Goal: Navigation & Orientation: Find specific page/section

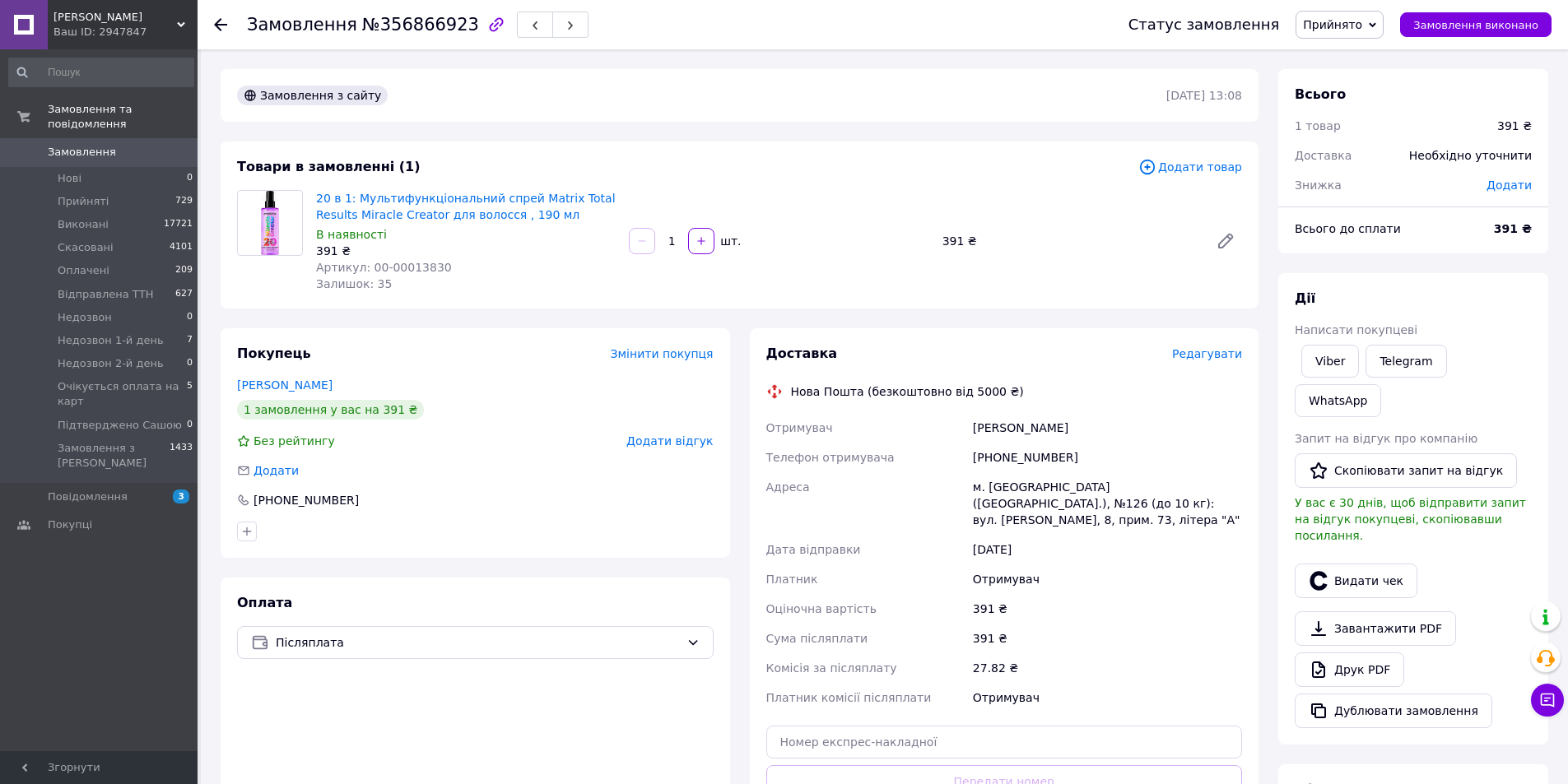
click at [178, 14] on div "Johnny Hair Ваш ID: 2947847" at bounding box center [123, 24] width 150 height 49
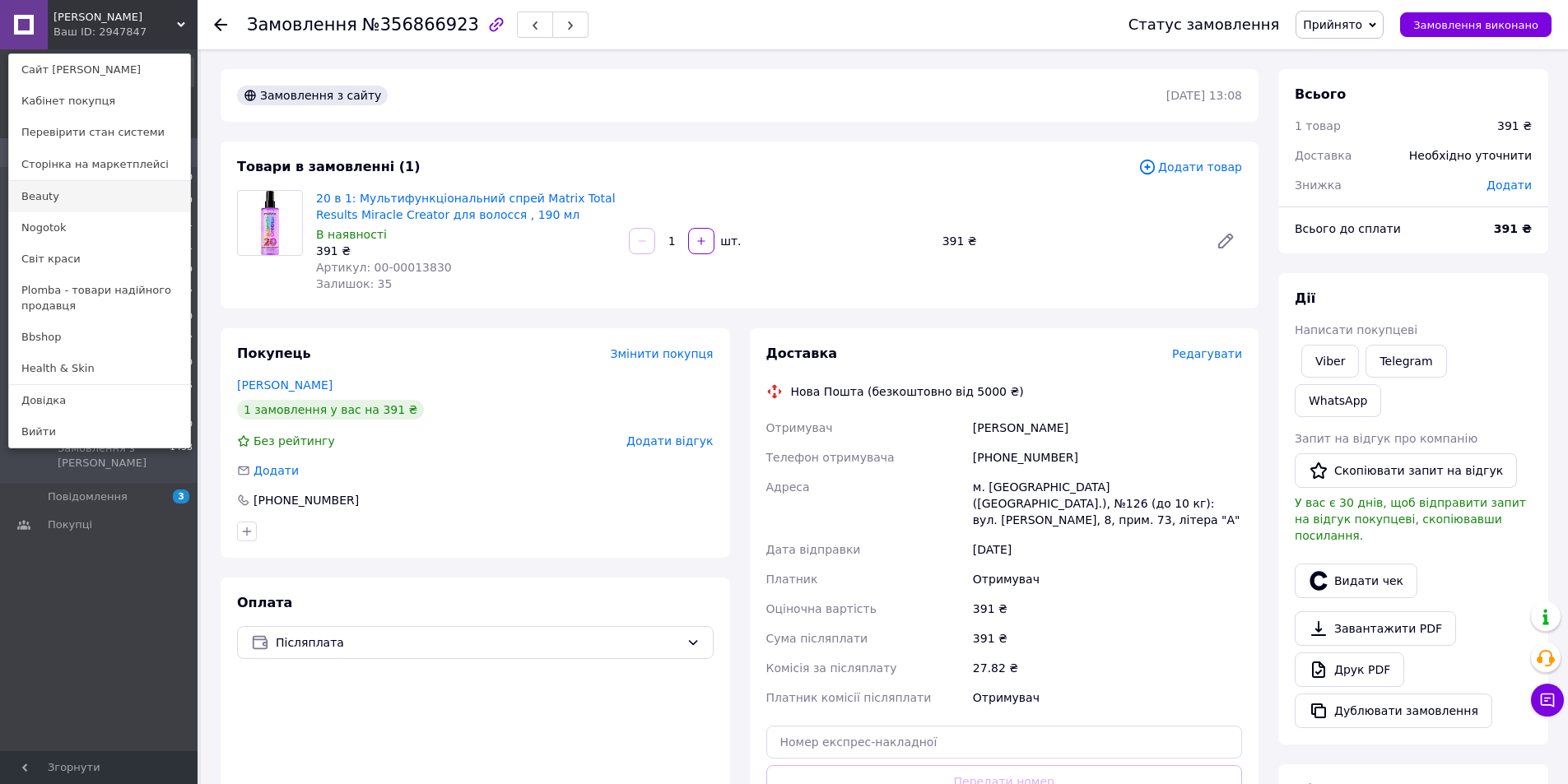
click at [50, 198] on link "Beauty" at bounding box center [99, 196] width 181 height 32
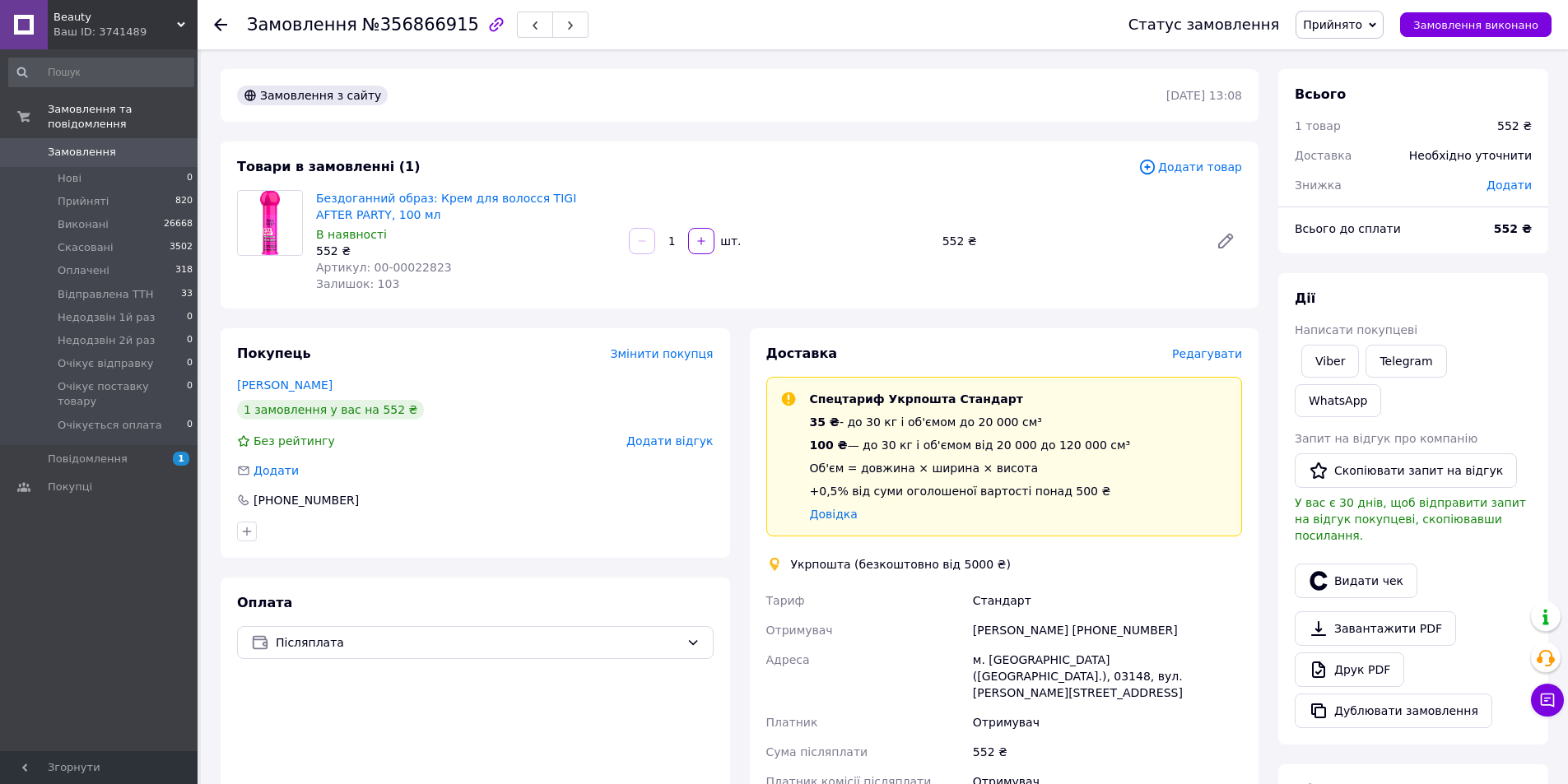
click at [178, 21] on icon at bounding box center [180, 24] width 9 height 9
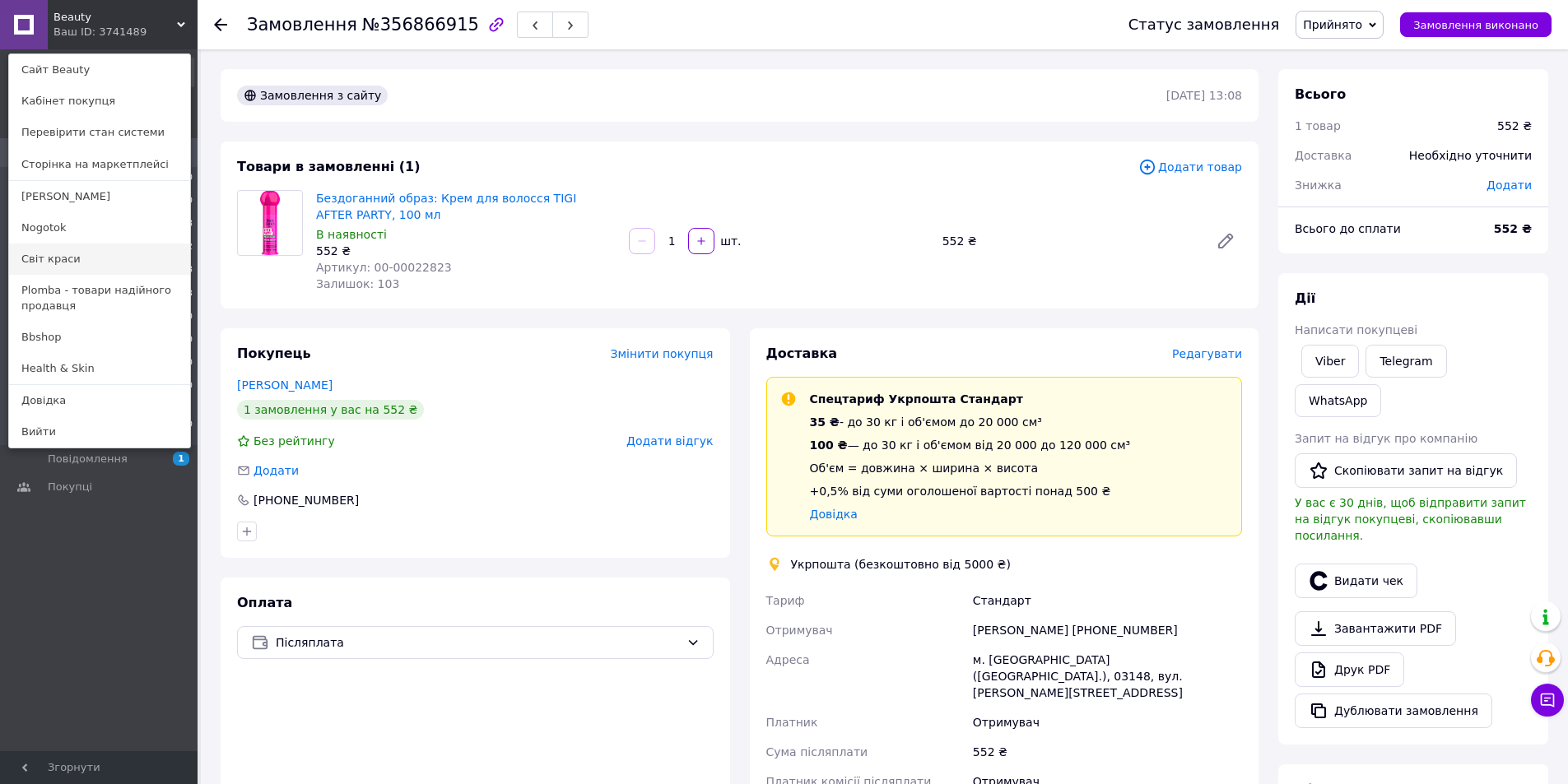
click at [82, 258] on link "Світ краси" at bounding box center [99, 259] width 181 height 32
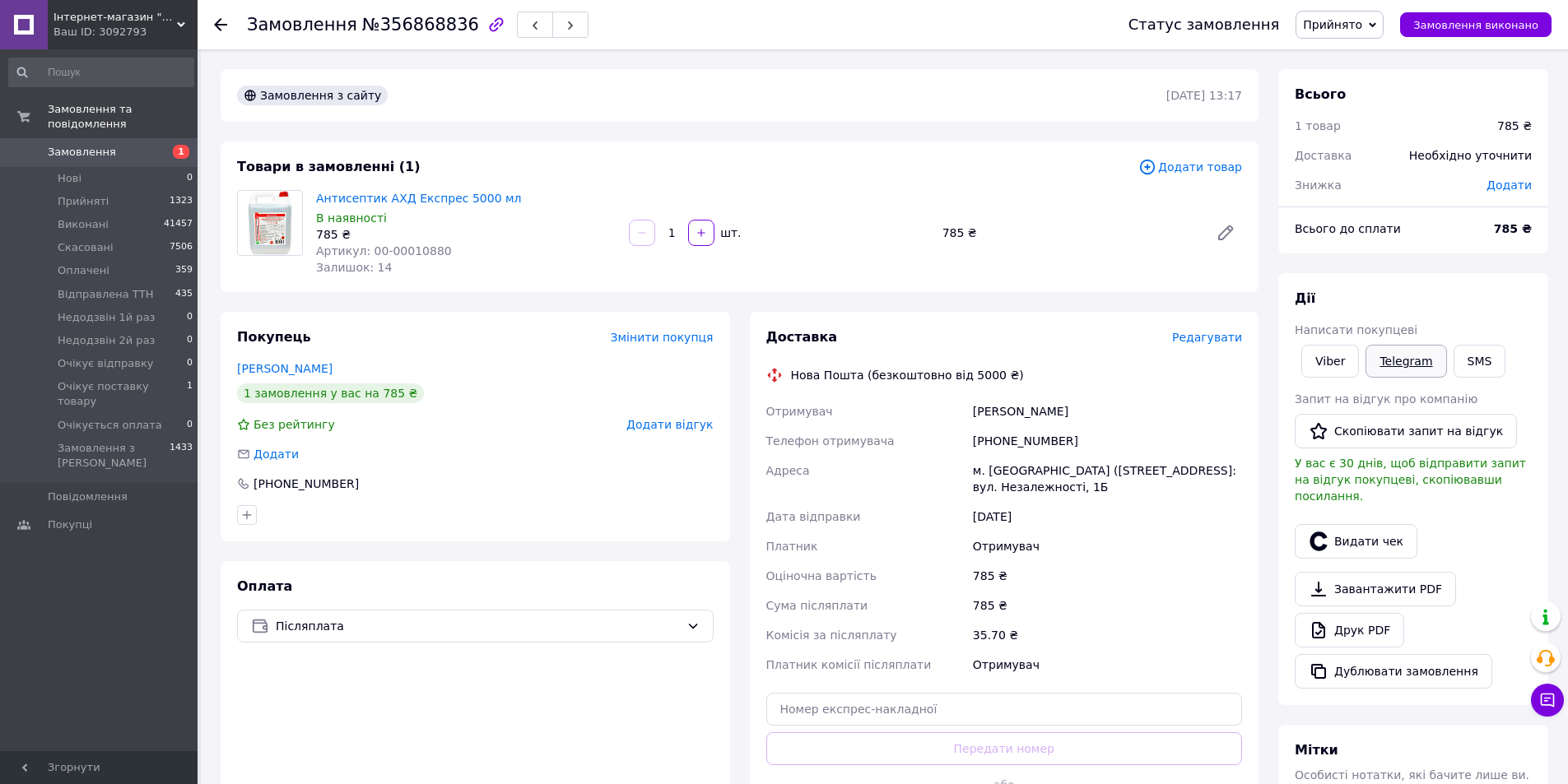
click at [1404, 360] on link "Telegram" at bounding box center [1405, 361] width 81 height 33
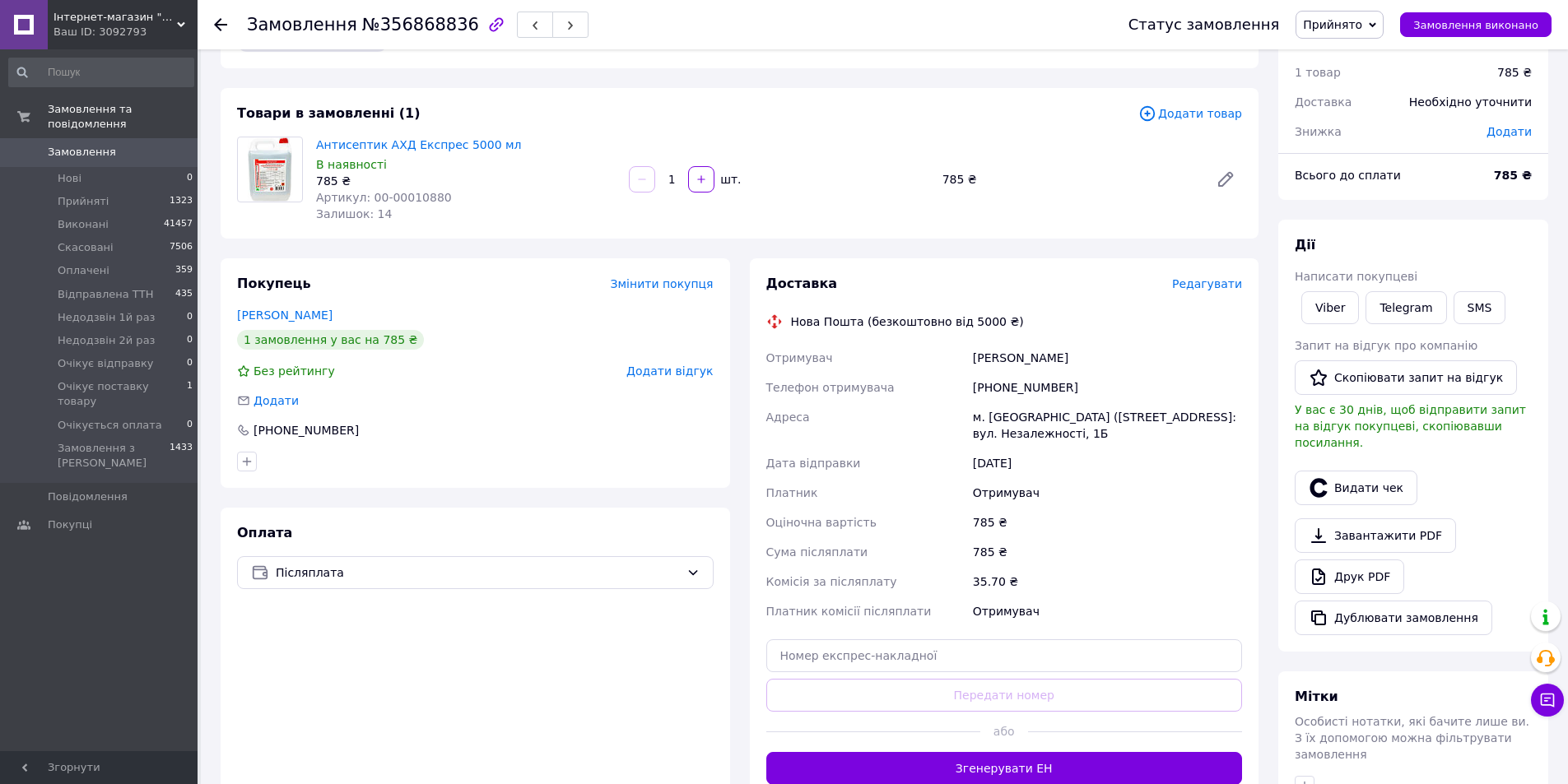
scroll to position [82, 0]
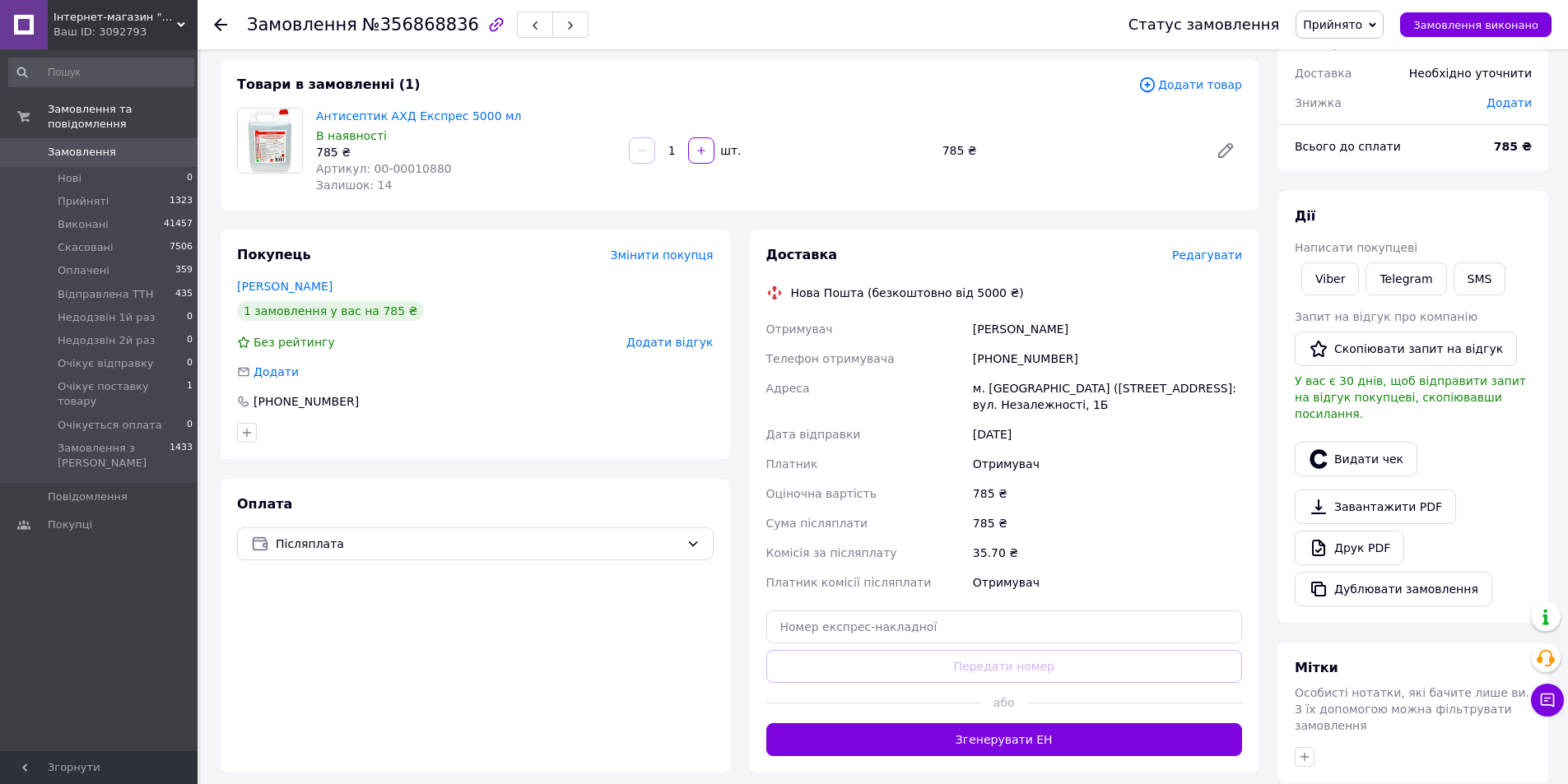
drag, startPoint x: 182, startPoint y: 20, endPoint x: 174, endPoint y: 30, distance: 12.8
click at [178, 23] on icon at bounding box center [180, 24] width 9 height 9
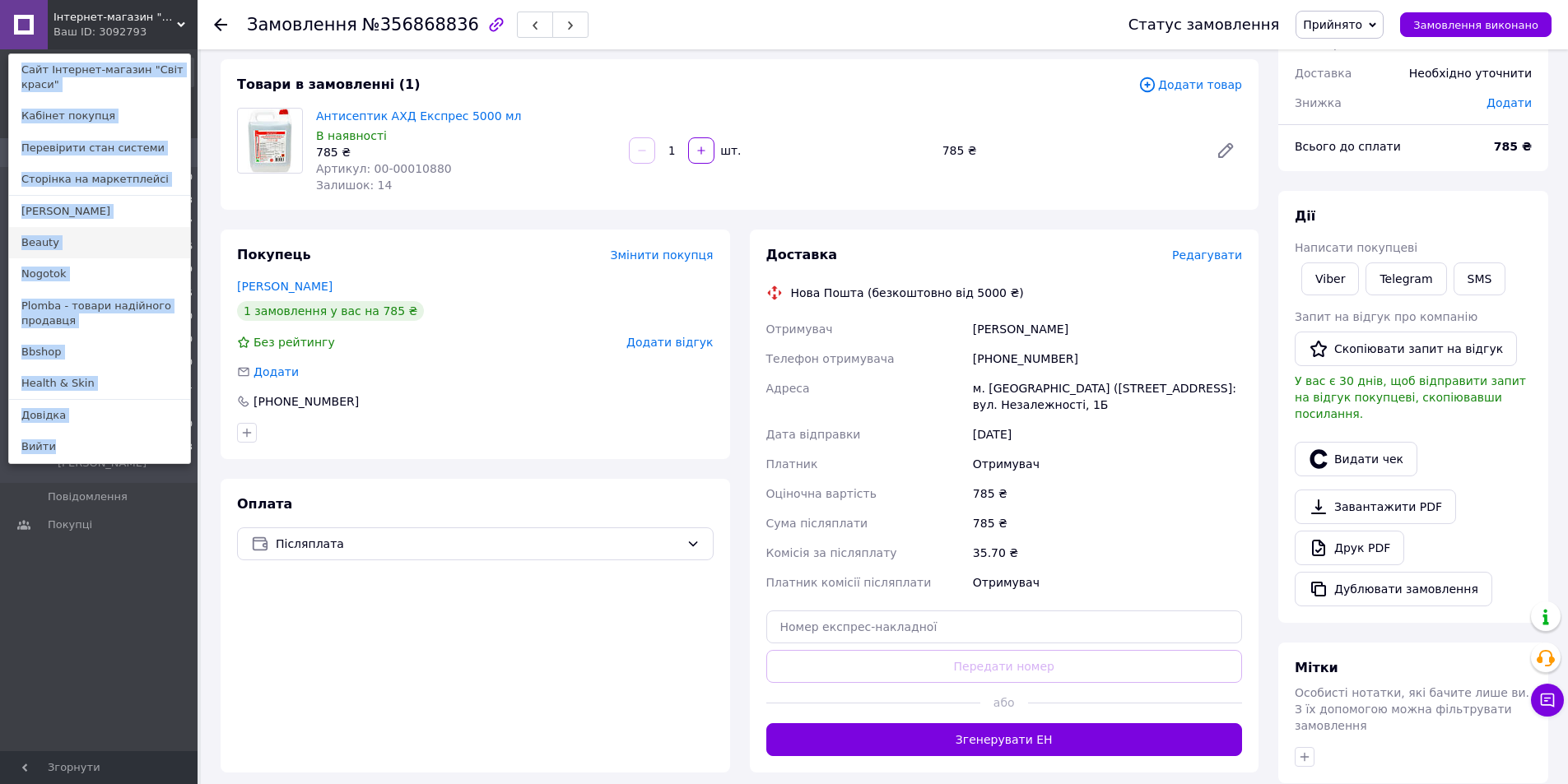
click at [39, 245] on link "Beauty" at bounding box center [99, 242] width 181 height 32
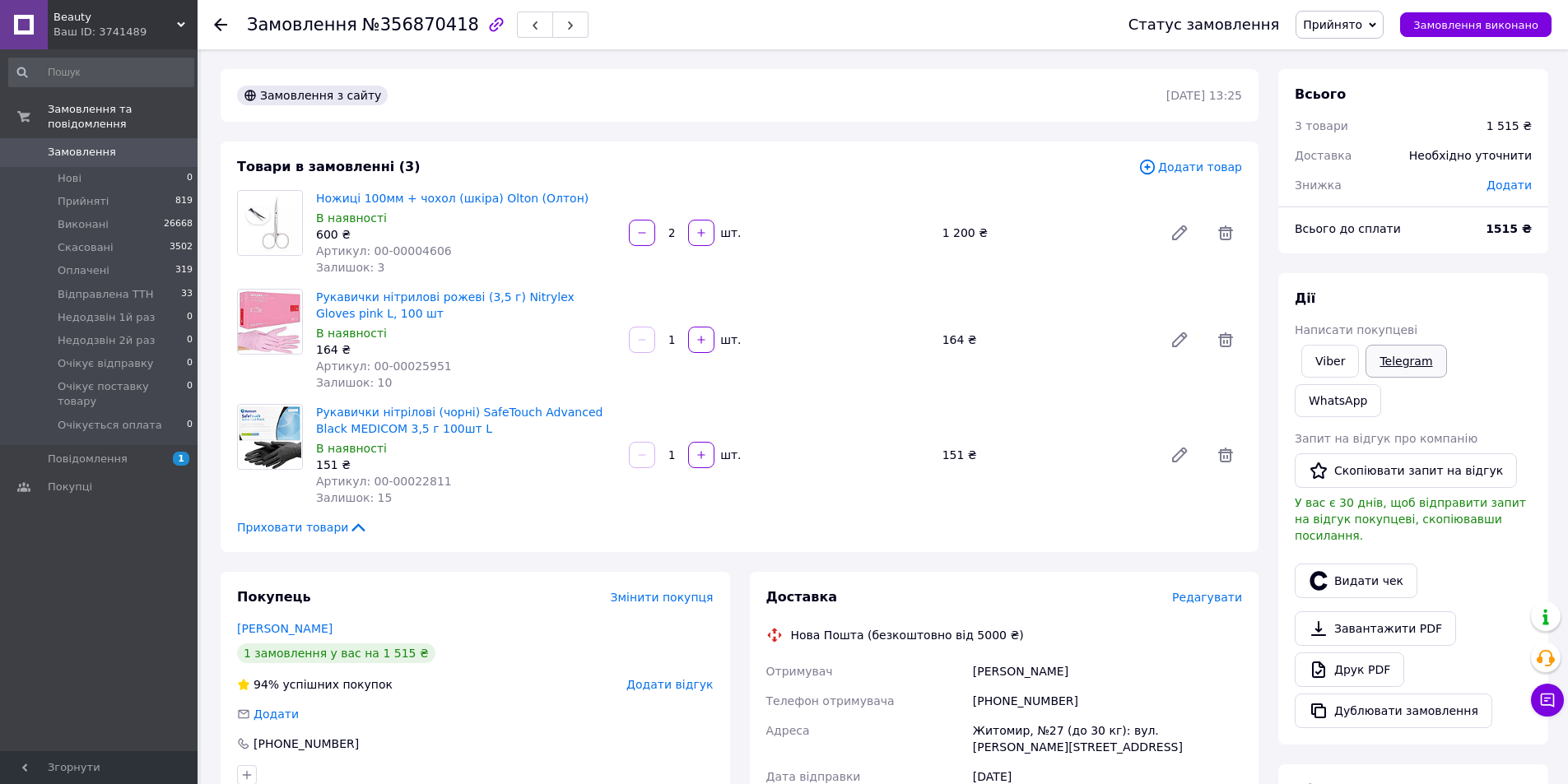
click at [1385, 359] on link "Telegram" at bounding box center [1405, 361] width 81 height 33
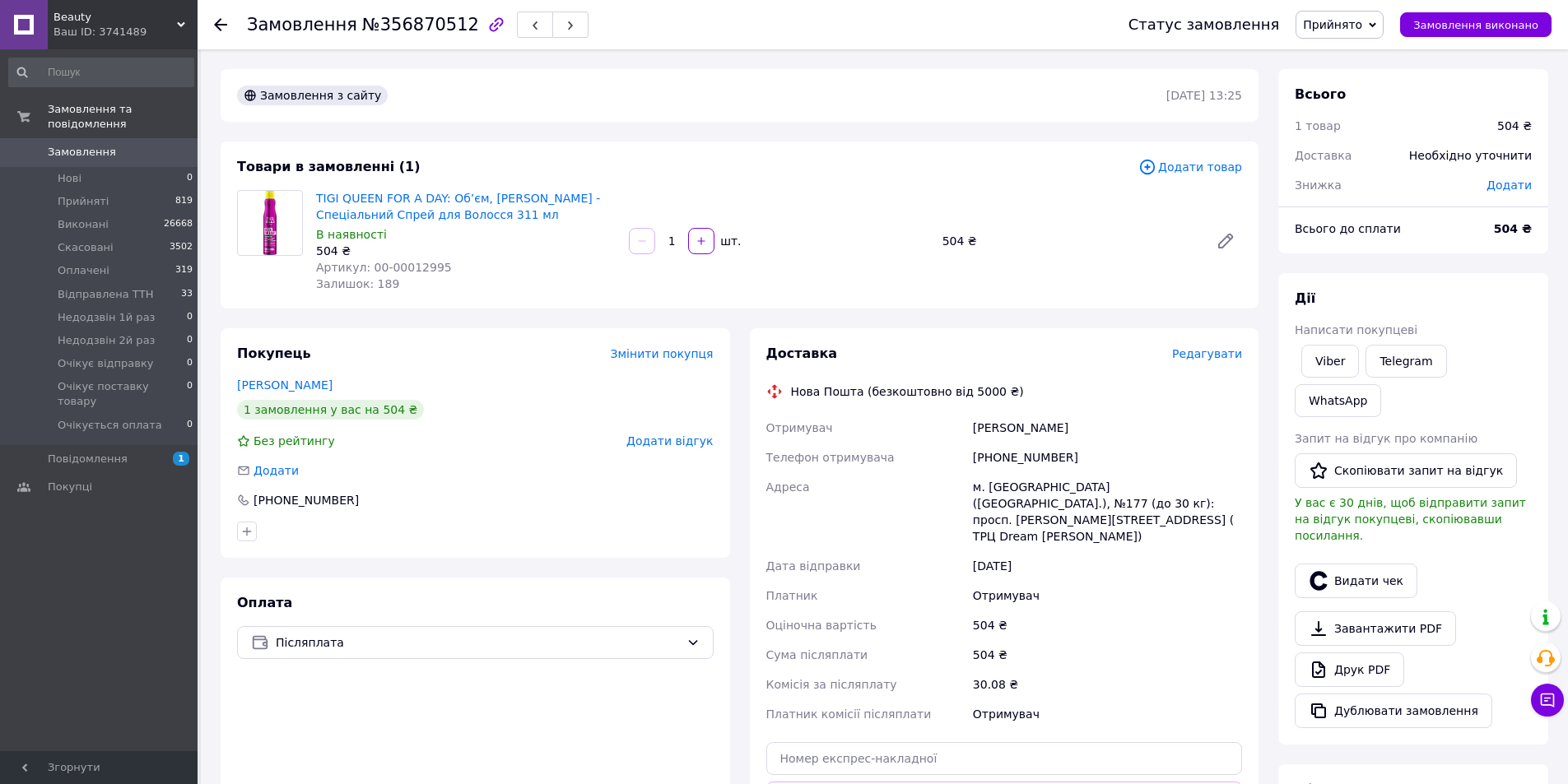
click at [184, 21] on icon at bounding box center [180, 24] width 9 height 9
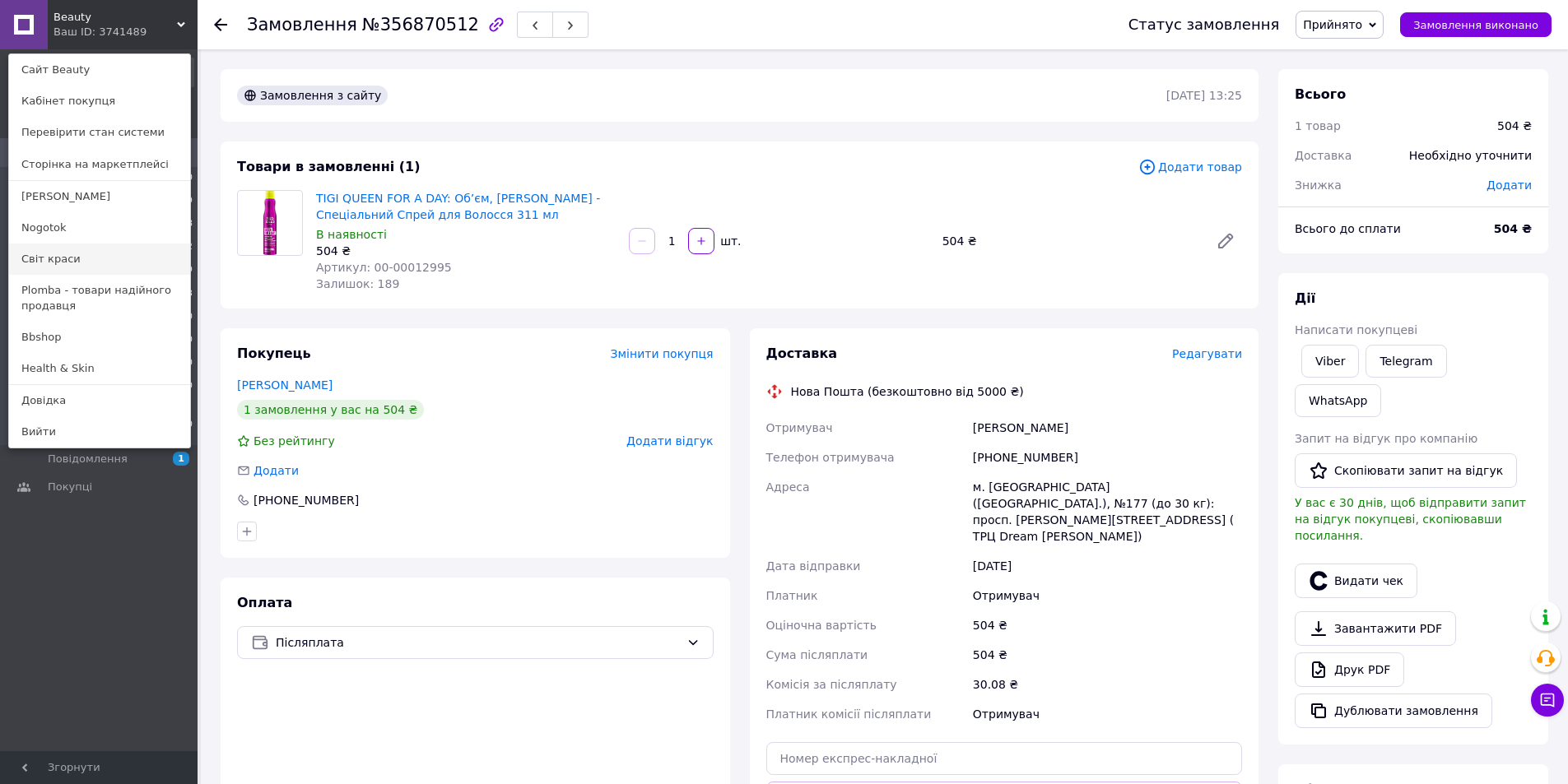
click at [63, 257] on link "Світ краси" at bounding box center [99, 259] width 181 height 32
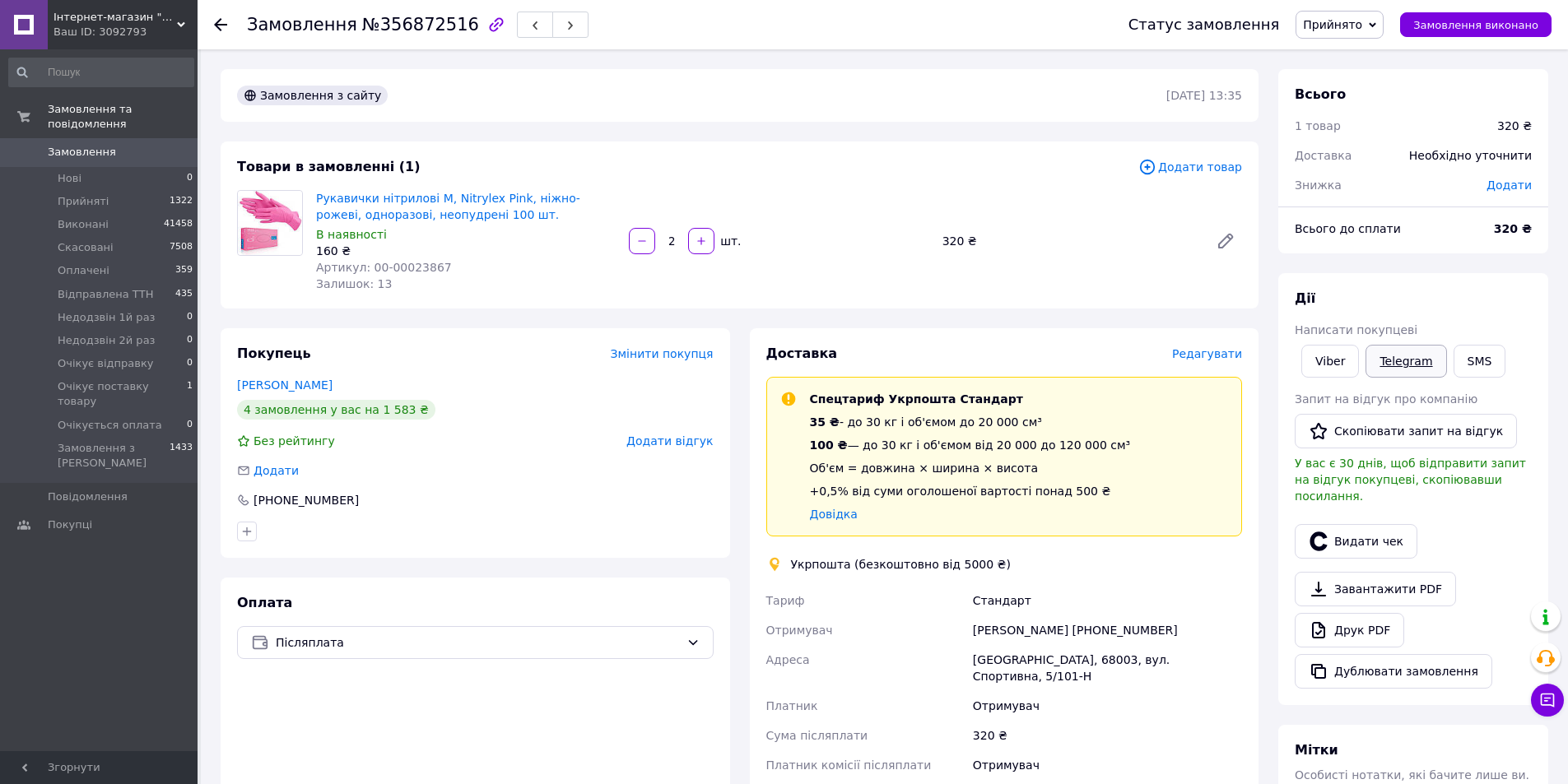
click at [1419, 359] on link "Telegram" at bounding box center [1405, 361] width 81 height 33
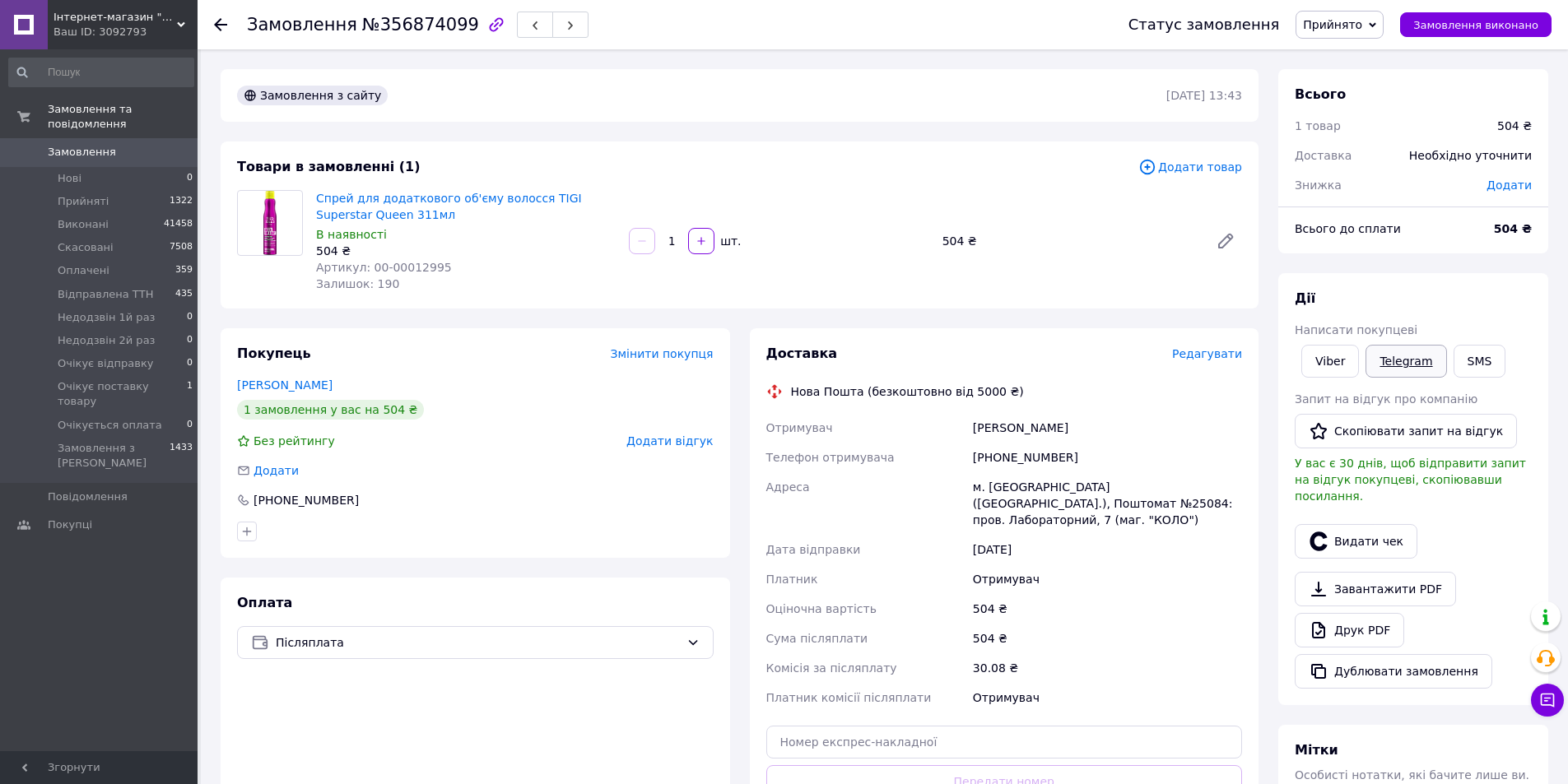
click at [1413, 362] on link "Telegram" at bounding box center [1405, 361] width 81 height 33
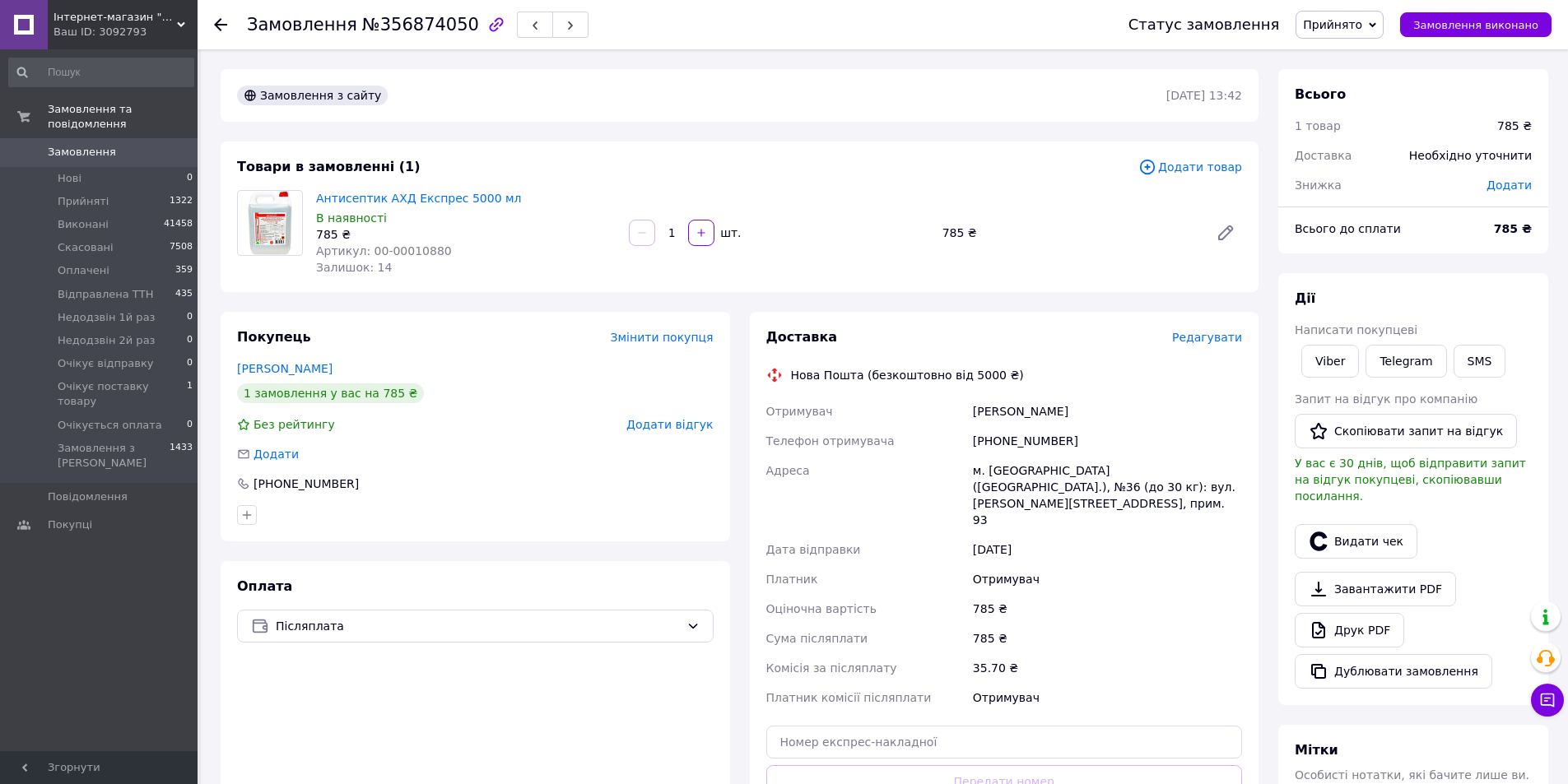
click at [177, 24] on use at bounding box center [180, 24] width 9 height 5
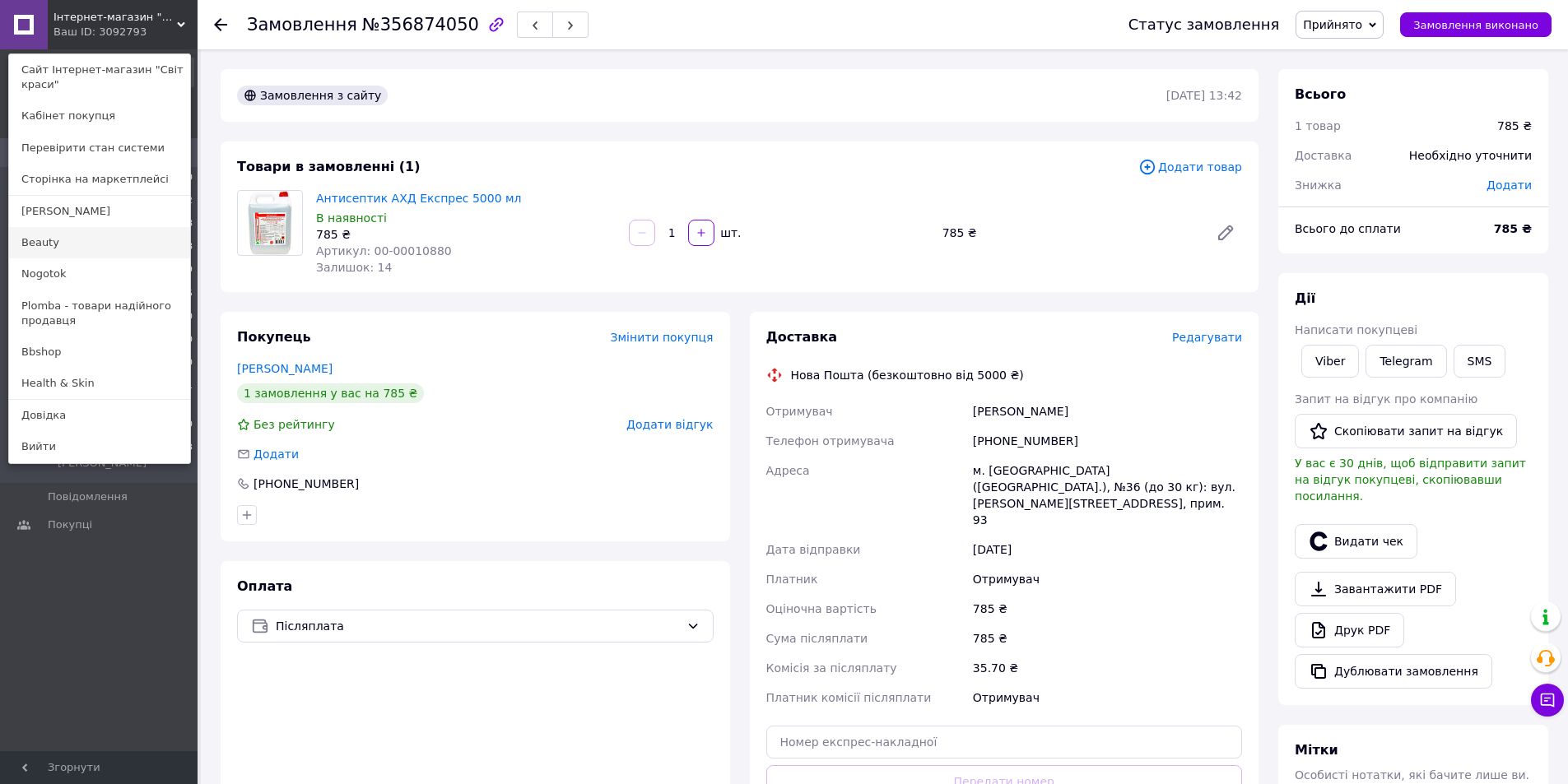
click at [59, 241] on link "Beauty" at bounding box center [99, 242] width 181 height 32
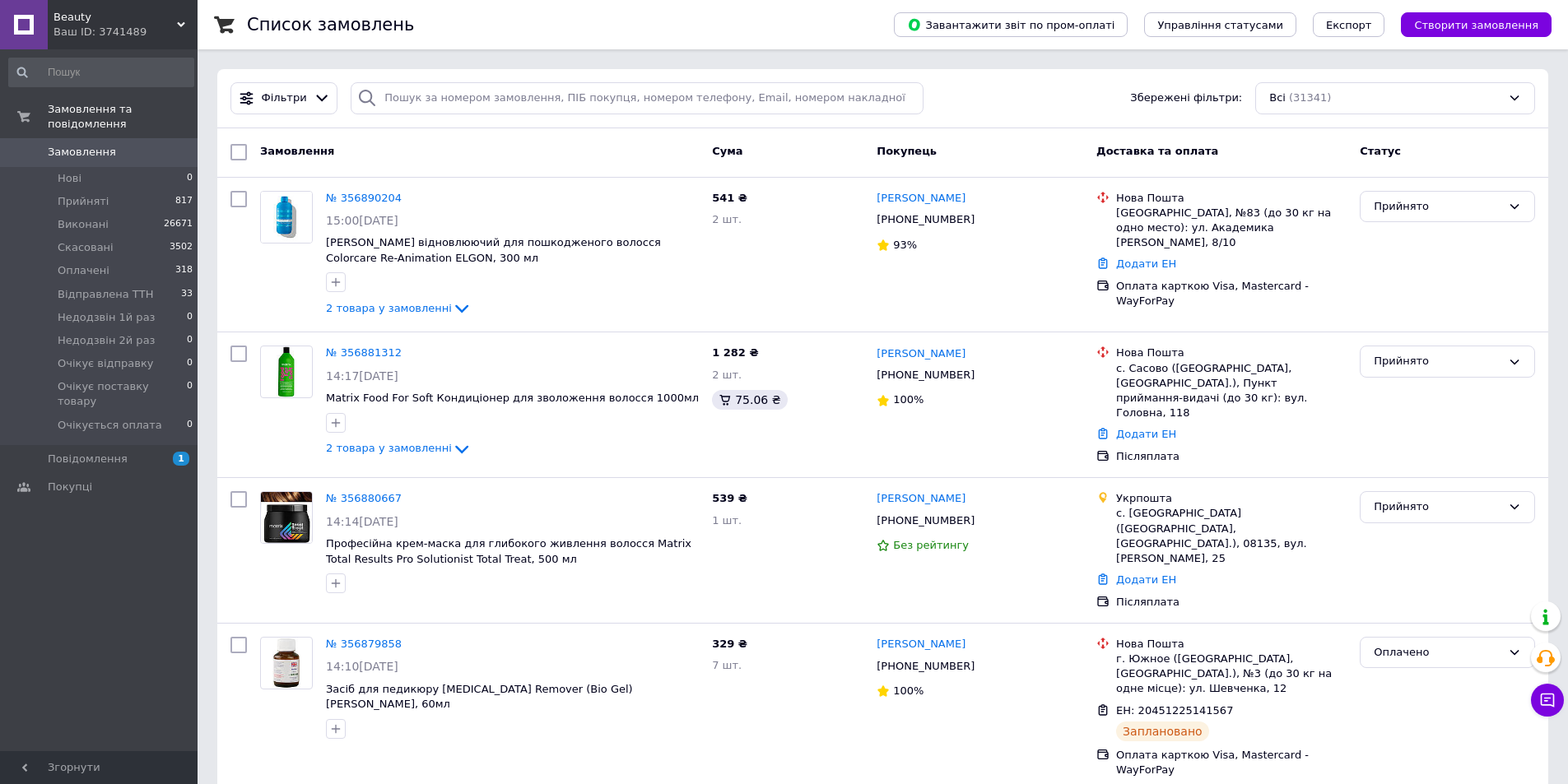
drag, startPoint x: 177, startPoint y: 17, endPoint x: 184, endPoint y: 57, distance: 40.6
click at [178, 19] on div "Beauty Ваш ID: 3741489" at bounding box center [123, 24] width 150 height 49
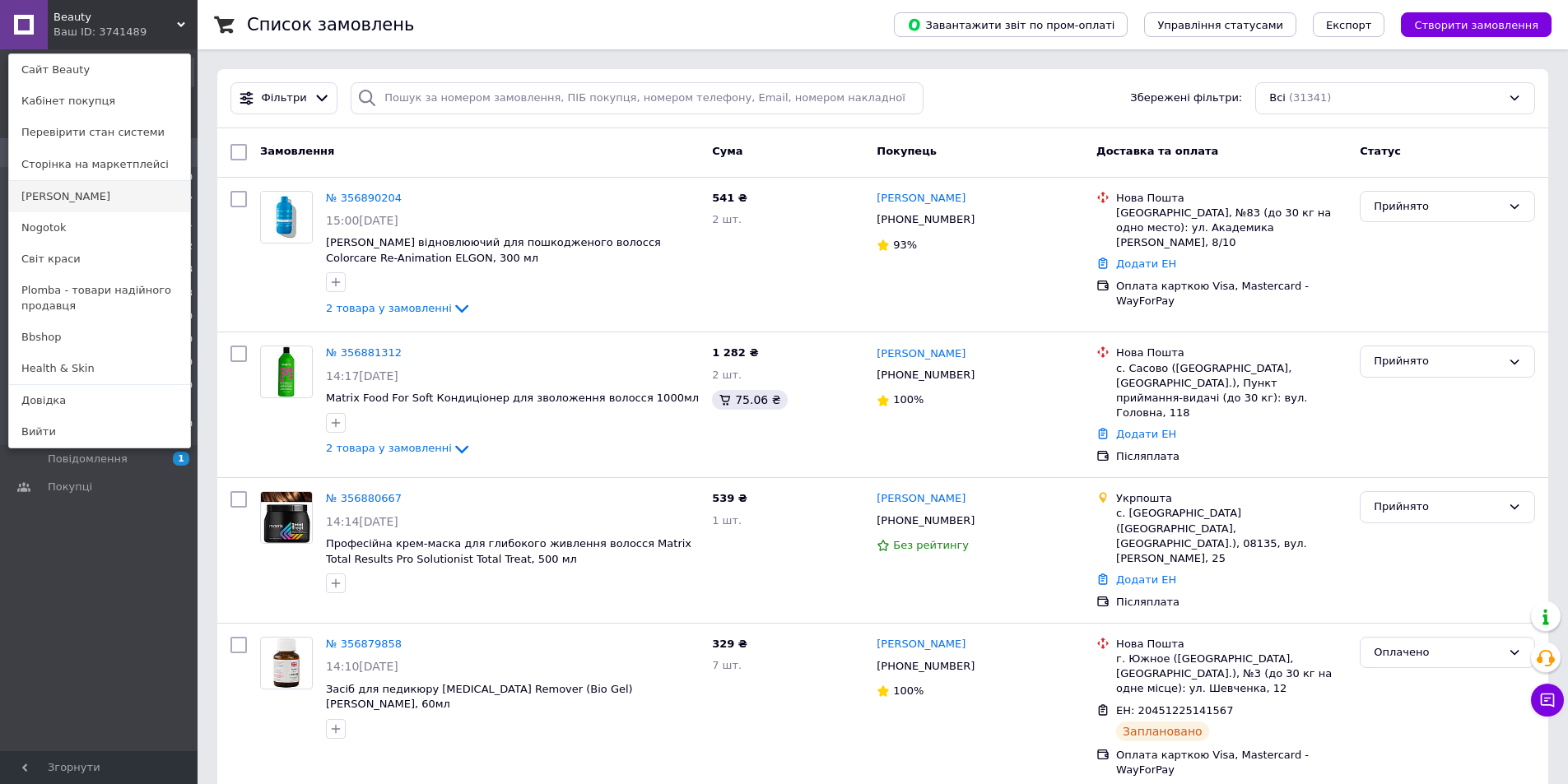
click at [59, 197] on link "[PERSON_NAME]" at bounding box center [99, 196] width 181 height 32
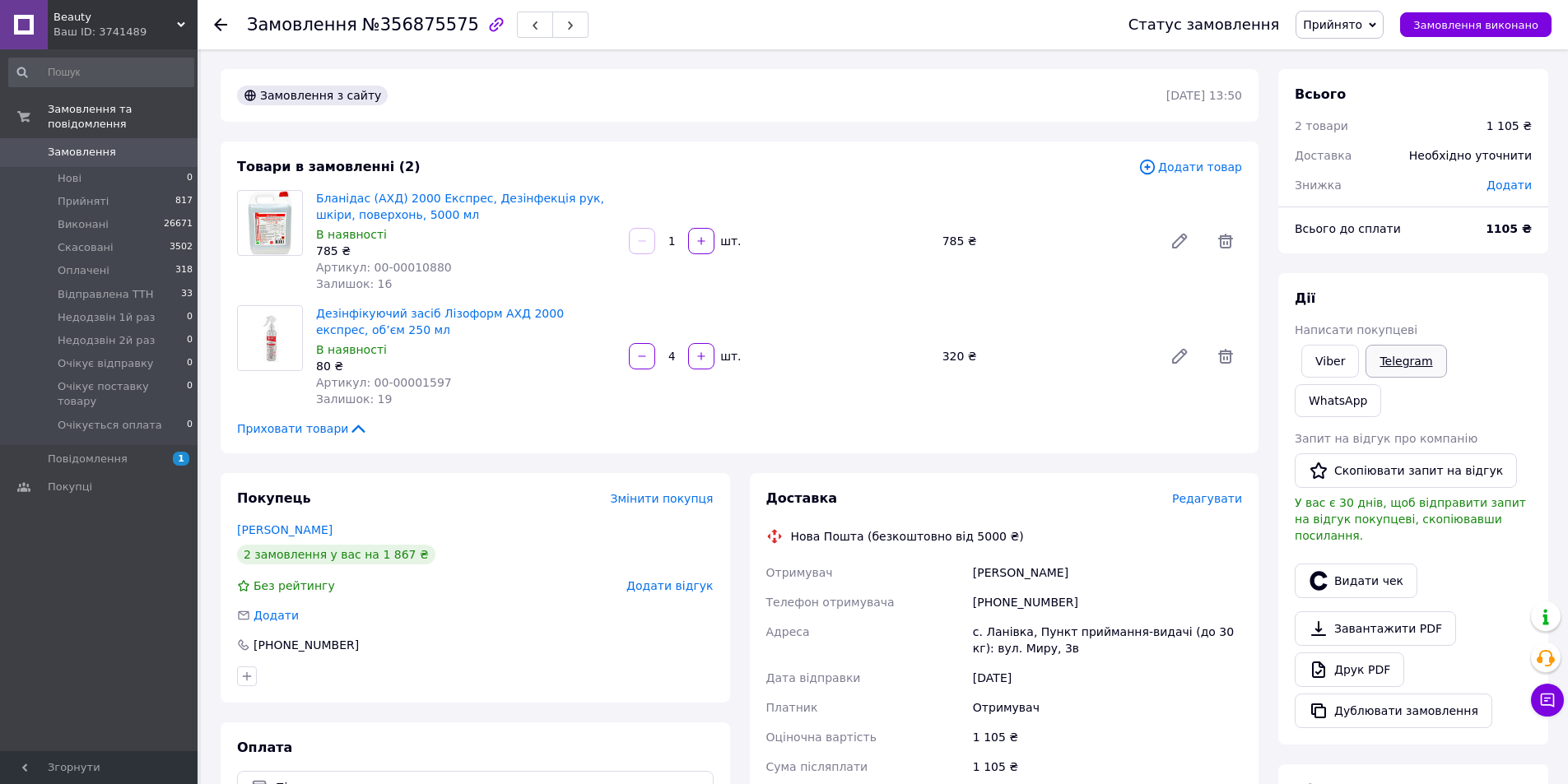
click at [1411, 358] on link "Telegram" at bounding box center [1405, 361] width 81 height 33
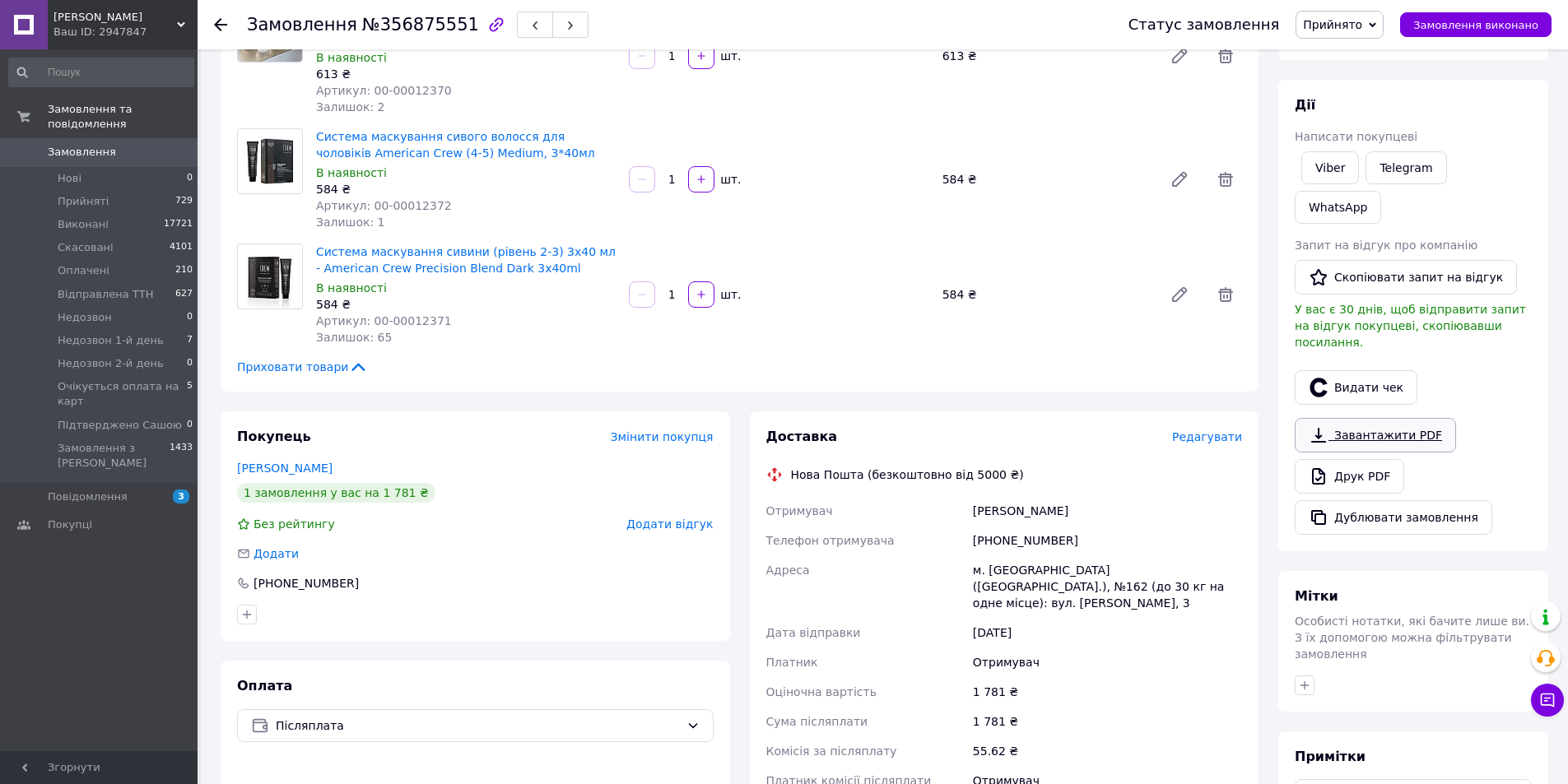
scroll to position [165, 0]
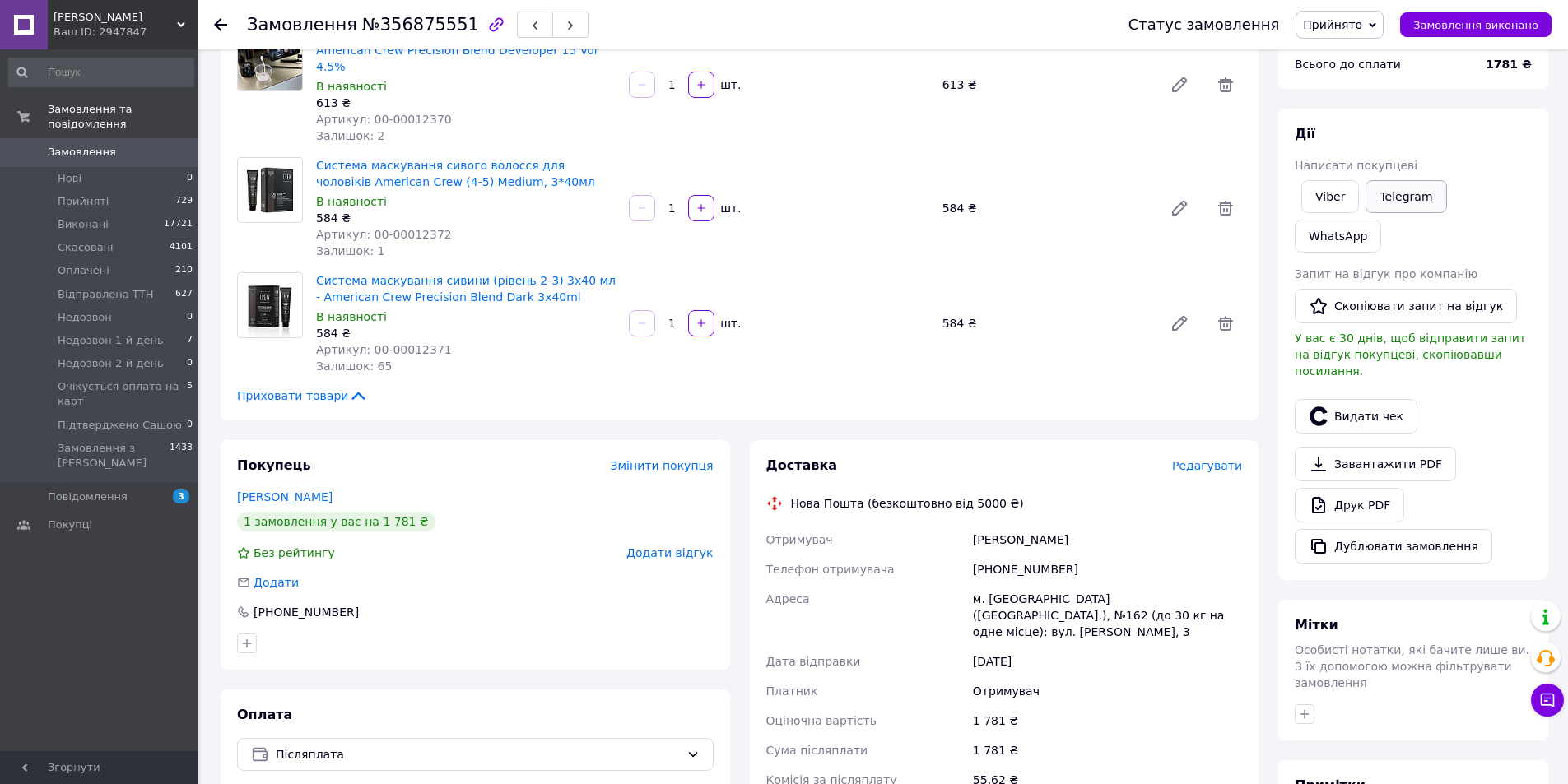
click at [1408, 196] on link "Telegram" at bounding box center [1405, 196] width 81 height 33
